Goal: Find specific fact: Find specific fact

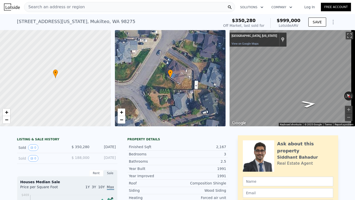
click at [86, 6] on div "Search an address or region" at bounding box center [129, 7] width 211 height 10
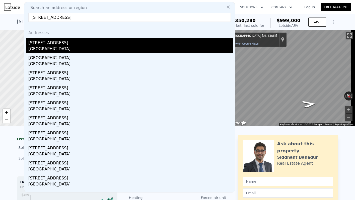
type input "[STREET_ADDRESS]"
click at [91, 43] on div "[STREET_ADDRESS]" at bounding box center [130, 42] width 205 height 8
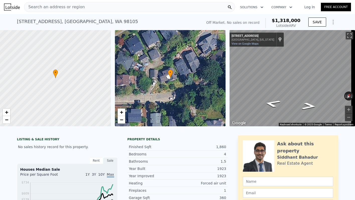
click at [230, 92] on div "← Move left → Move right ↑ Move up ↓ Move down + Zoom in - Zoom out [STREET_ADD…" at bounding box center [292, 78] width 125 height 96
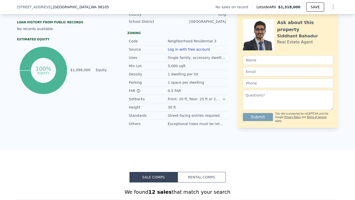
scroll to position [393, 0]
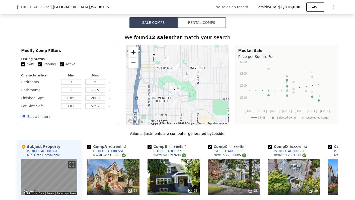
click at [135, 56] on button "Zoom in" at bounding box center [133, 52] width 10 height 10
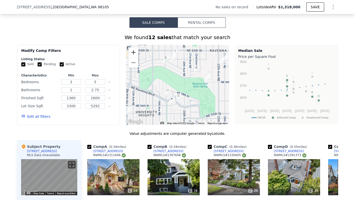
click at [135, 56] on button "Zoom in" at bounding box center [133, 52] width 10 height 10
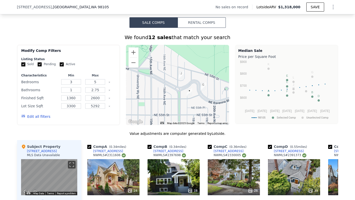
drag, startPoint x: 150, startPoint y: 95, endPoint x: 174, endPoint y: 63, distance: 40.3
click at [174, 63] on div at bounding box center [177, 85] width 103 height 80
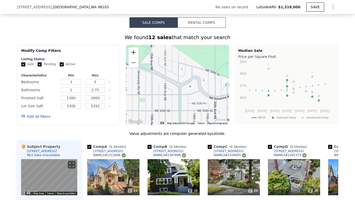
click at [131, 56] on button "Zoom in" at bounding box center [133, 52] width 10 height 10
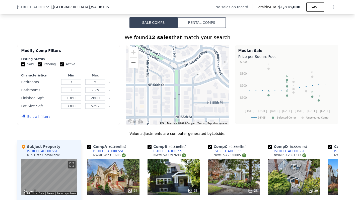
drag, startPoint x: 172, startPoint y: 103, endPoint x: 166, endPoint y: 83, distance: 20.3
click at [166, 83] on div at bounding box center [177, 85] width 103 height 80
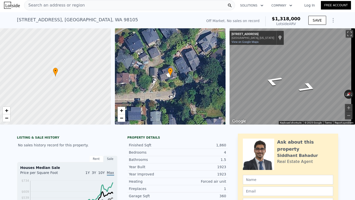
scroll to position [0, 0]
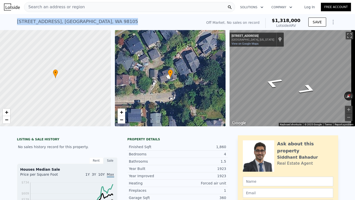
drag, startPoint x: 94, startPoint y: 22, endPoint x: 11, endPoint y: 19, distance: 83.1
click at [11, 19] on div "[STREET_ADDRESS] No sales on record (~ARV $1.318m ) Off Market. No sales on rec…" at bounding box center [177, 22] width 355 height 16
copy div "[STREET_ADDRESS]"
